Goal: Complete application form

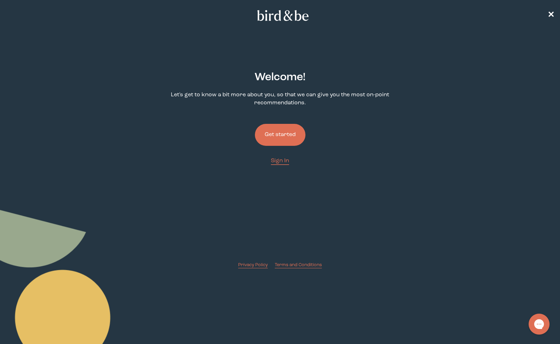
click at [285, 131] on button "Get started" at bounding box center [280, 135] width 51 height 22
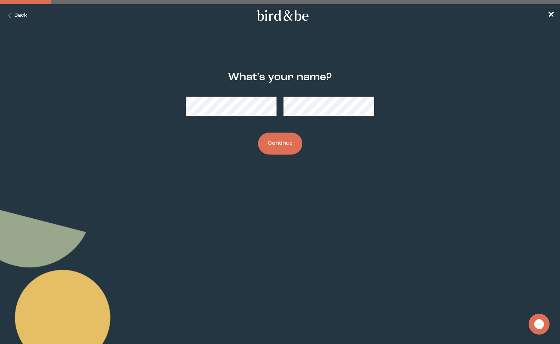
click at [272, 145] on button "Continue" at bounding box center [280, 144] width 44 height 22
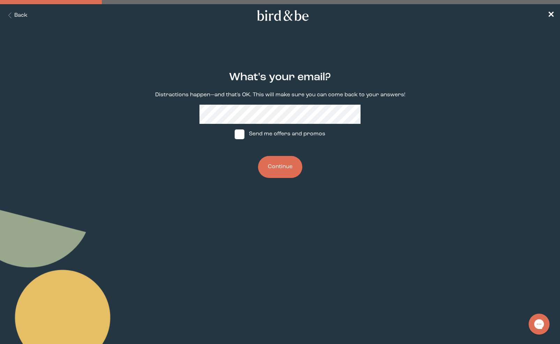
click at [273, 171] on button "Continue" at bounding box center [280, 167] width 44 height 22
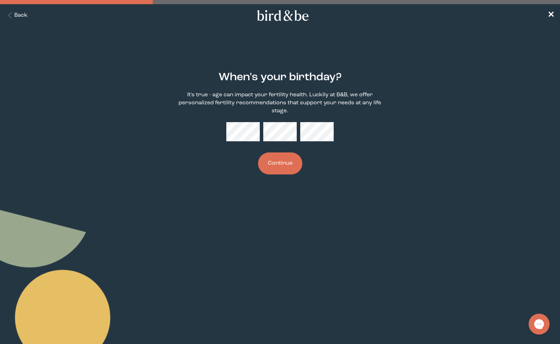
click at [273, 163] on button "Continue" at bounding box center [280, 163] width 44 height 22
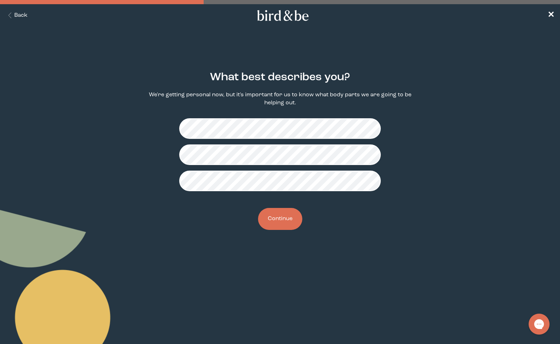
click at [280, 221] on button "Continue" at bounding box center [280, 219] width 44 height 22
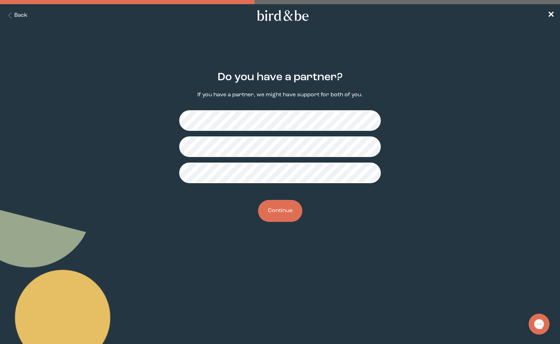
click at [277, 217] on button "Continue" at bounding box center [280, 211] width 44 height 22
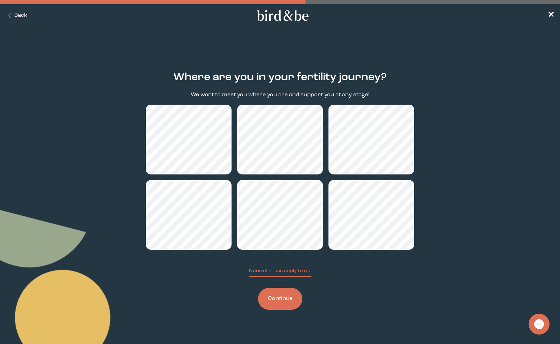
click at [276, 295] on button "Continue" at bounding box center [280, 299] width 44 height 22
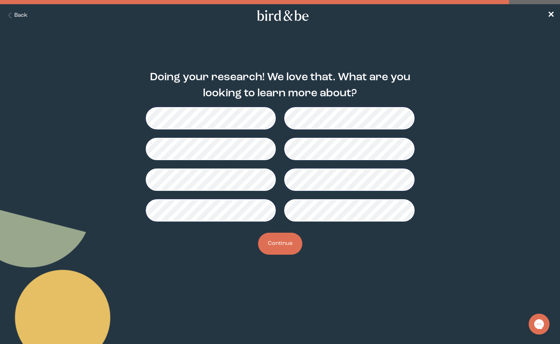
click at [284, 235] on button "Continue" at bounding box center [280, 244] width 44 height 22
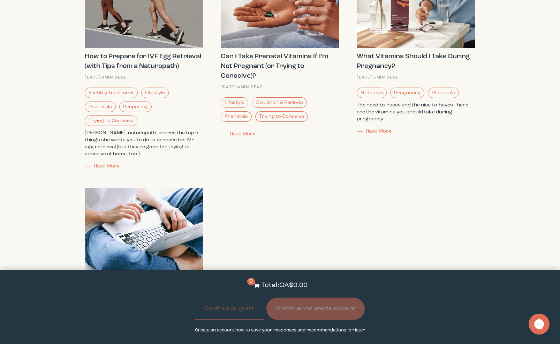
scroll to position [841, 0]
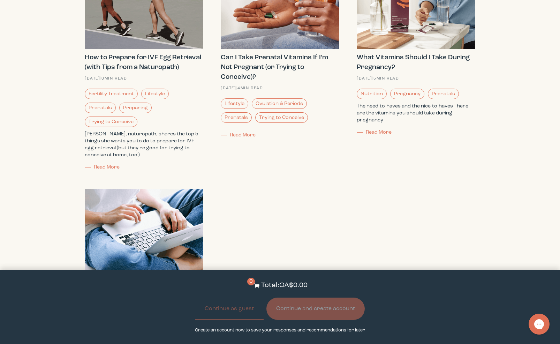
click at [243, 70] on h3 "Can I Take Prenatal Vitamins If I’m Not Pregnant (or Trying to Conceive)?" at bounding box center [280, 67] width 119 height 29
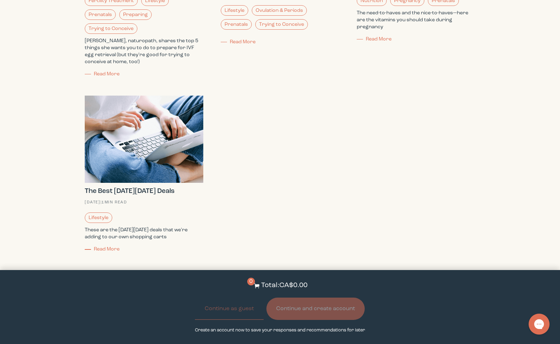
scroll to position [865, 0]
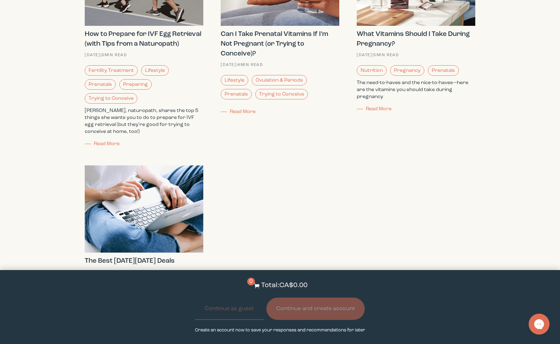
click at [244, 111] on span "Read More" at bounding box center [243, 111] width 26 height 5
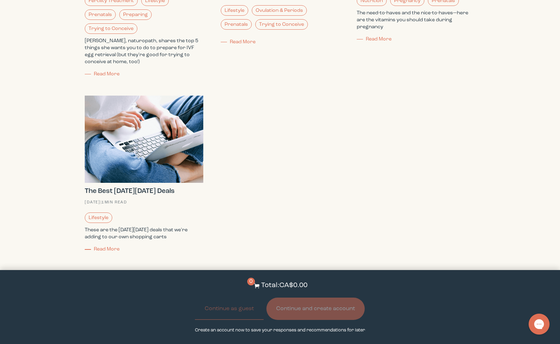
click at [109, 248] on span "Read More" at bounding box center [107, 249] width 26 height 5
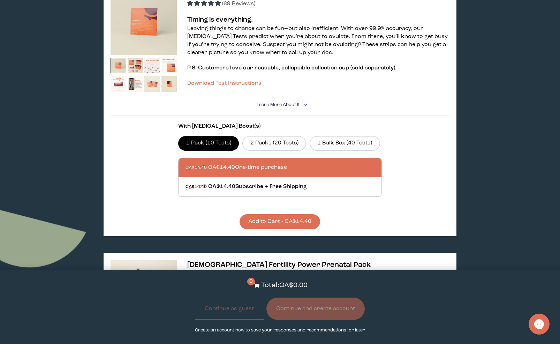
scroll to position [141, 0]
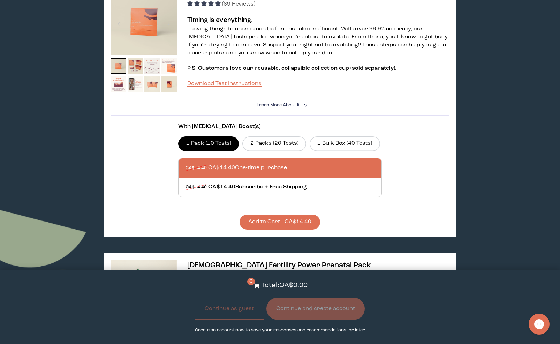
click at [281, 106] on span "Learn More About it" at bounding box center [278, 105] width 43 height 5
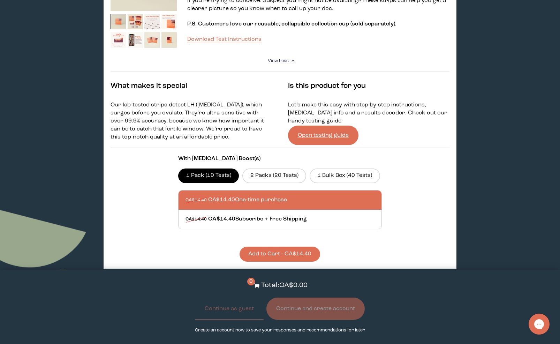
scroll to position [203, 0]
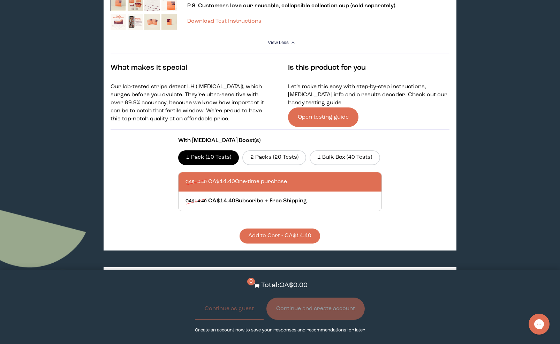
click at [318, 116] on link "Open testing guide" at bounding box center [323, 117] width 70 height 20
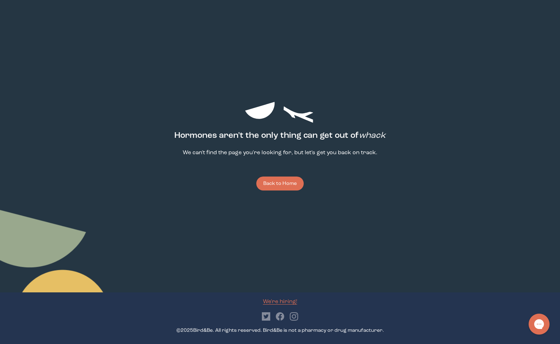
click at [283, 182] on button "Back to Home" at bounding box center [279, 183] width 47 height 14
